Goal: Check status: Check status

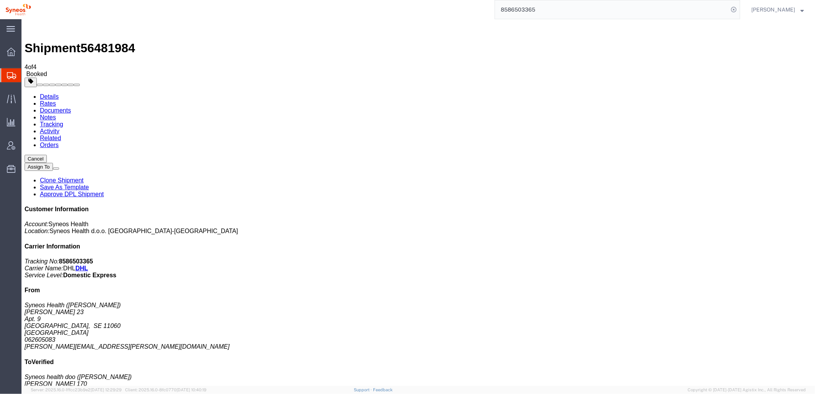
click at [50, 93] on link "Details" at bounding box center [49, 96] width 19 height 7
click b "BEG"
copy b "BEG"
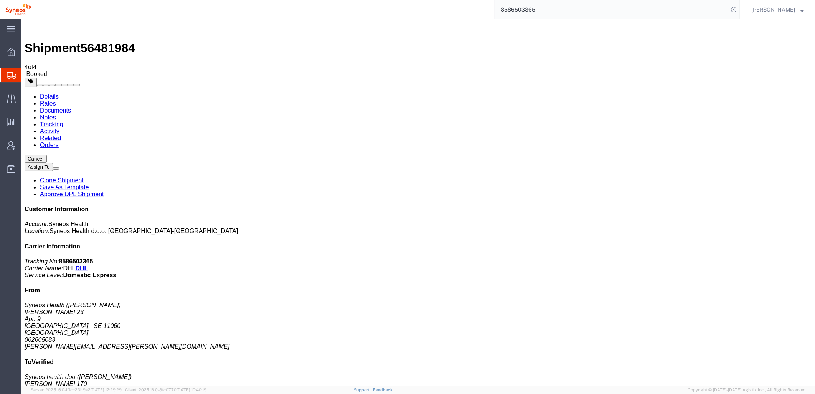
click b "PRG250814035639"
drag, startPoint x: 403, startPoint y: 96, endPoint x: 443, endPoint y: 93, distance: 40.4
click p "Pickup request number: PRG250814035639"
drag, startPoint x: 437, startPoint y: 93, endPoint x: 326, endPoint y: 94, distance: 110.9
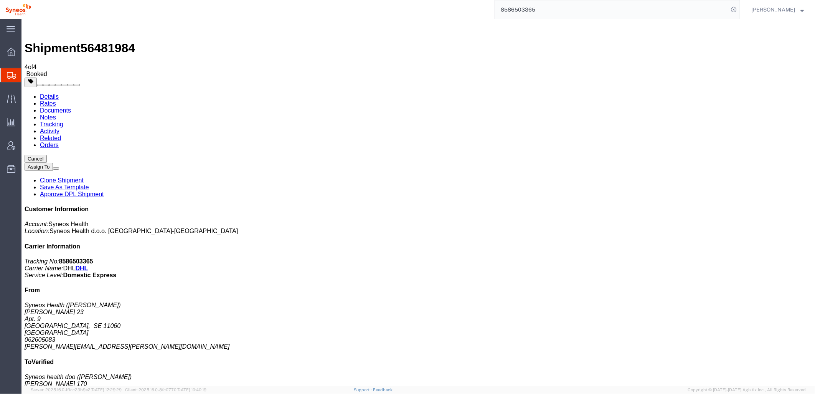
click div "Pickup & Delivery Dates [DATE] 08:00 - [DATE] 16:00 Pickup request number: PRG2…"
copy p "Pickup request number: PRG250814035639"
click b "8586503365"
copy b "8586503365"
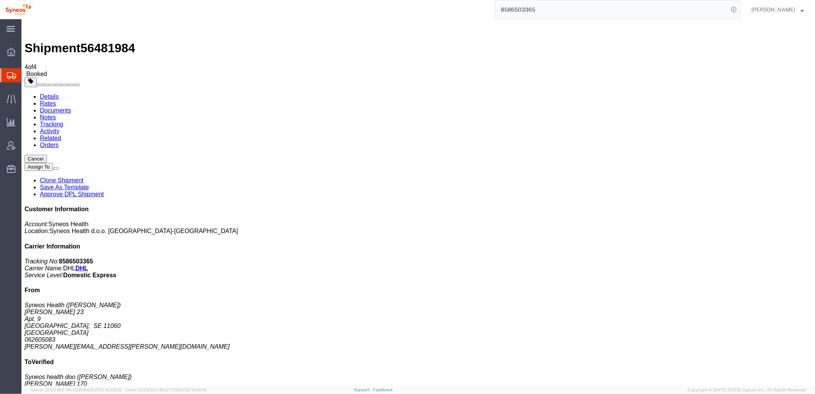
click div "Ship From Syneos Health ([PERSON_NAME]) [STREET_ADDRESS] 062605083 [PERSON_NAME…"
click link "Add Package"
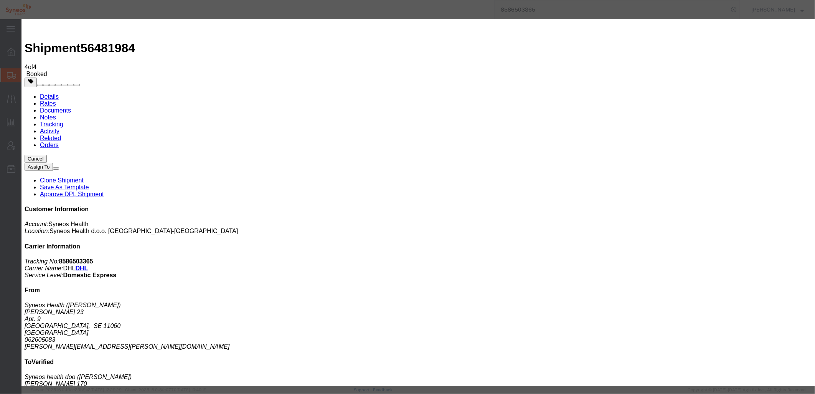
click icon "button"
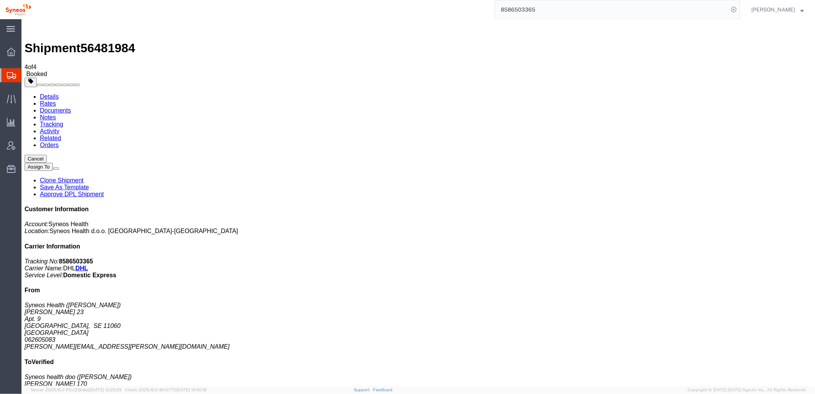
click div "Package Information Total shipment is made up of 1 packages containing 1 pieces…"
click link "Documents"
